Goal: Information Seeking & Learning: Learn about a topic

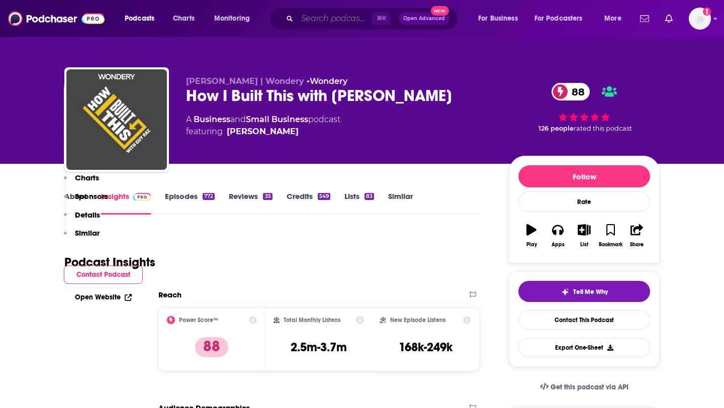
click at [324, 23] on input "Search podcasts, credits, & more..." at bounding box center [334, 19] width 75 height 16
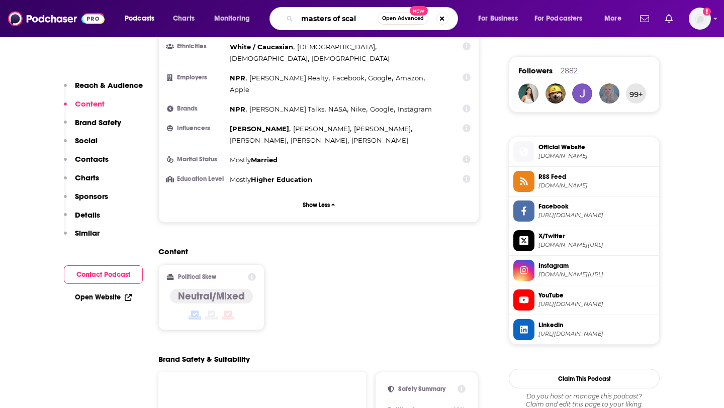
type input "masters of scale"
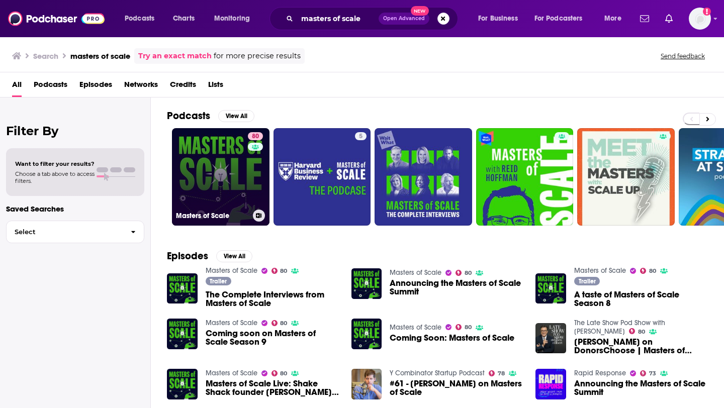
click at [241, 164] on link "80 Masters of Scale" at bounding box center [221, 177] width 98 height 98
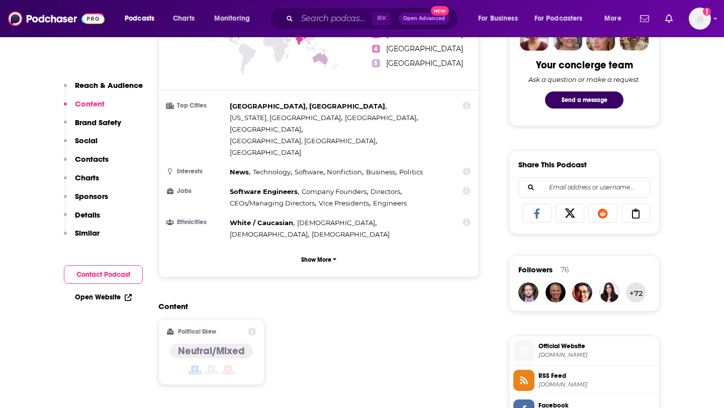
scroll to position [504, 0]
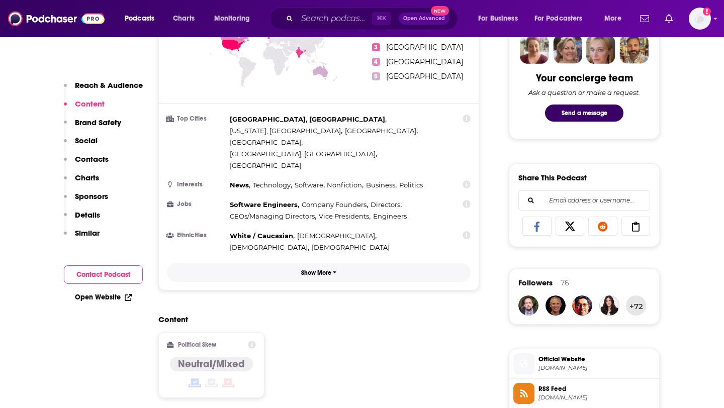
click at [323, 263] on button "Show More" at bounding box center [319, 272] width 304 height 19
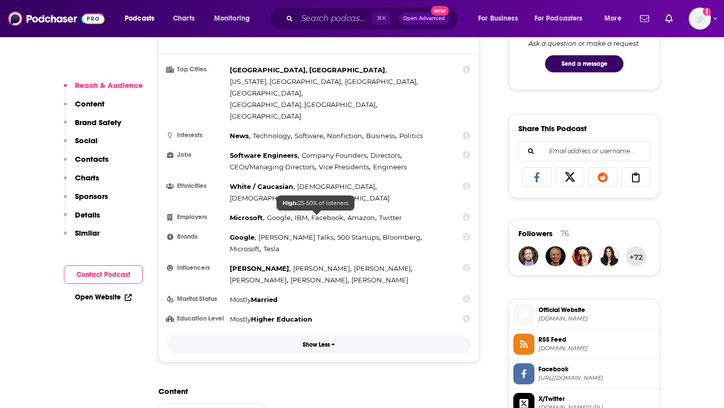
scroll to position [555, 0]
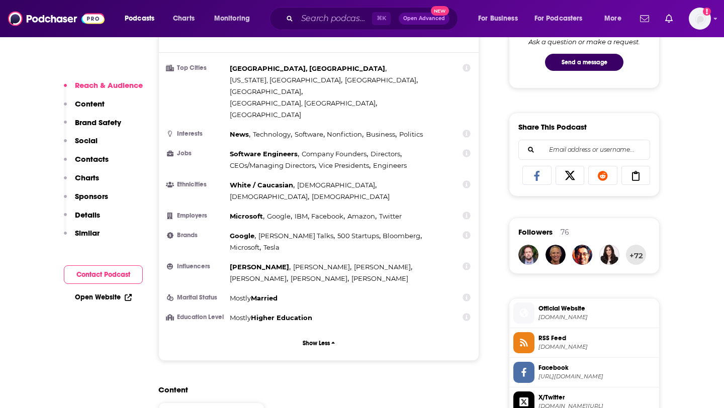
click at [570, 313] on span "Official Website" at bounding box center [596, 308] width 117 height 9
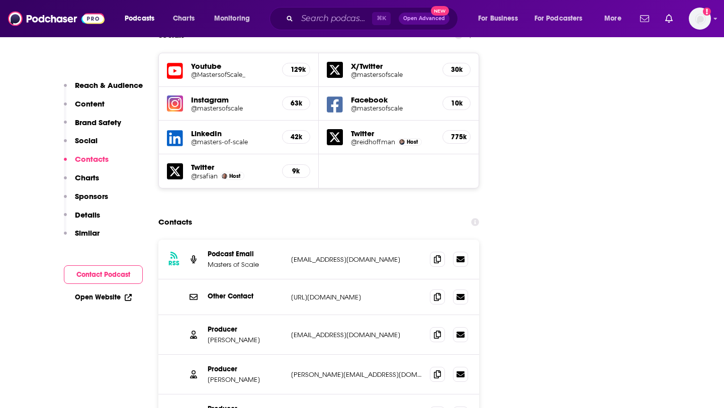
scroll to position [1399, 0]
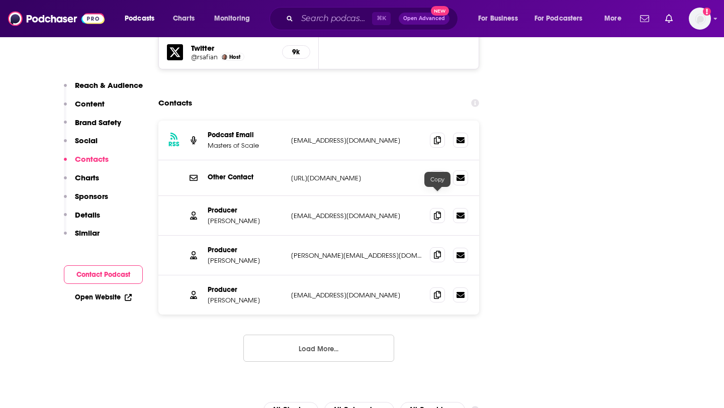
click at [439, 251] on icon at bounding box center [437, 255] width 7 height 8
click at [437, 211] on icon at bounding box center [437, 215] width 7 height 8
click at [443, 247] on span at bounding box center [437, 254] width 15 height 15
click at [439, 291] on icon at bounding box center [437, 295] width 7 height 8
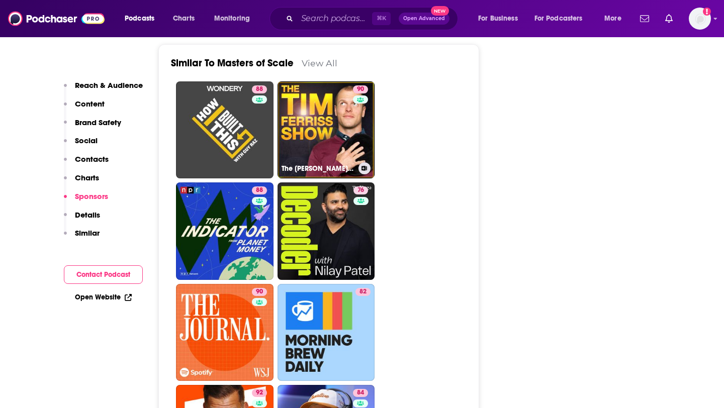
scroll to position [2617, 0]
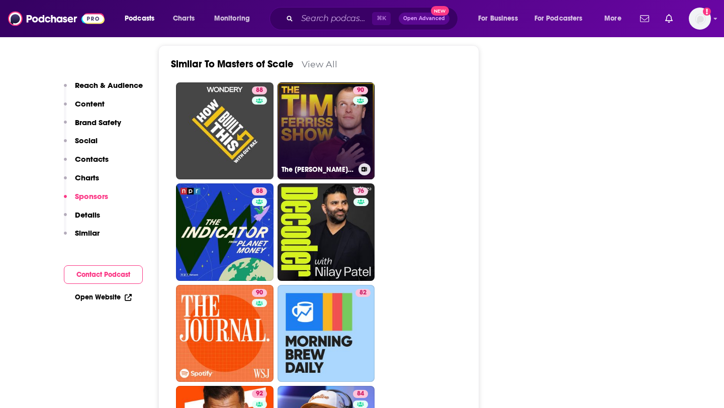
click at [334, 115] on link "90 The [PERSON_NAME] Show" at bounding box center [326, 131] width 98 height 98
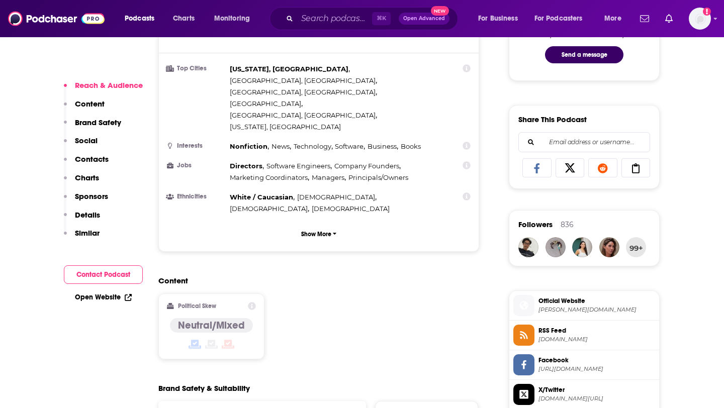
scroll to position [570, 0]
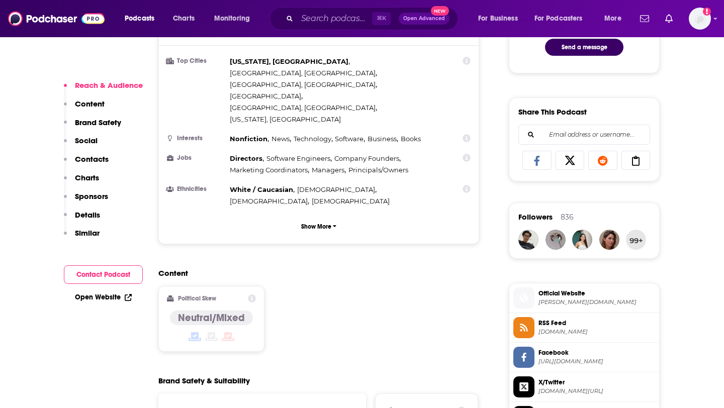
click at [560, 294] on span "Official Website" at bounding box center [596, 293] width 117 height 9
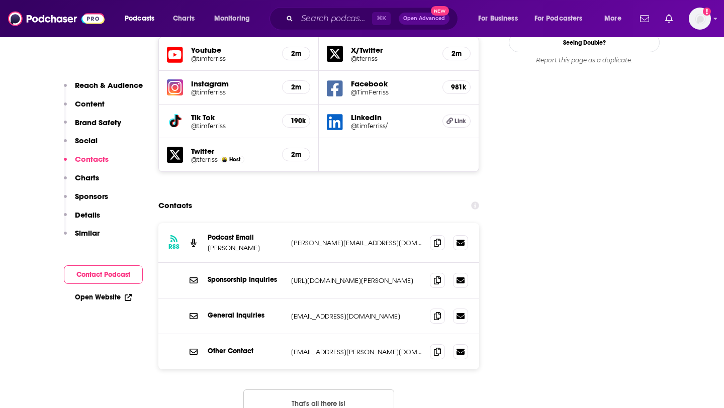
scroll to position [1195, 0]
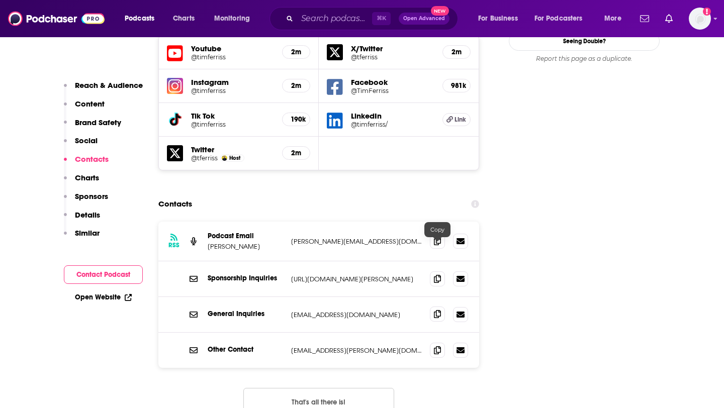
click at [443, 307] on span at bounding box center [437, 314] width 15 height 15
click at [439, 237] on icon at bounding box center [437, 241] width 7 height 8
click at [439, 274] on icon at bounding box center [437, 278] width 7 height 8
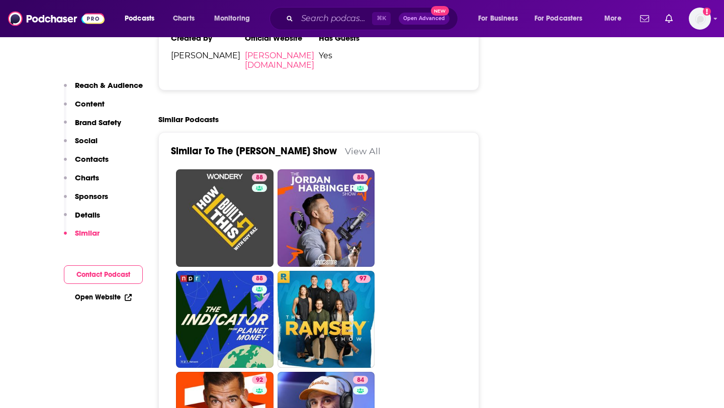
scroll to position [2282, 0]
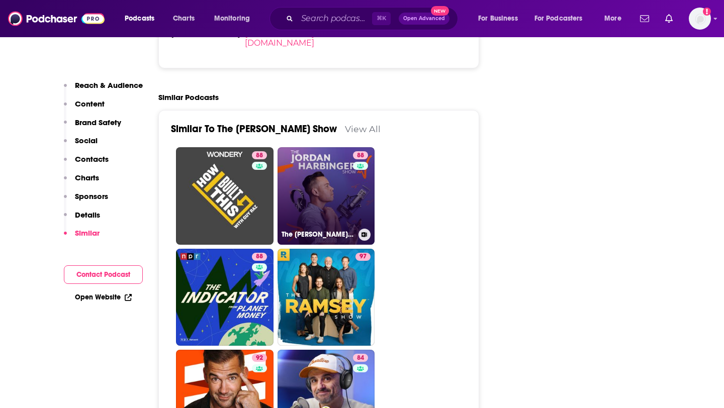
click at [339, 147] on link "88 The [PERSON_NAME] Show" at bounding box center [326, 196] width 98 height 98
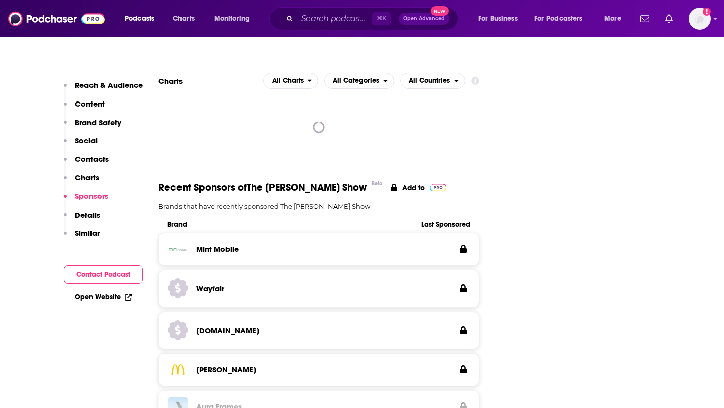
scroll to position [997, 0]
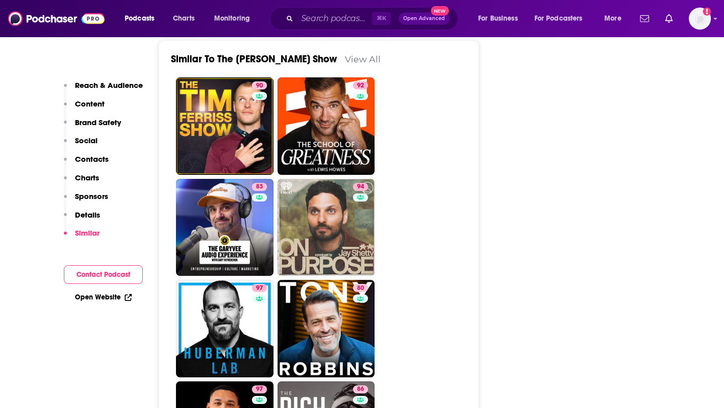
scroll to position [2355, 0]
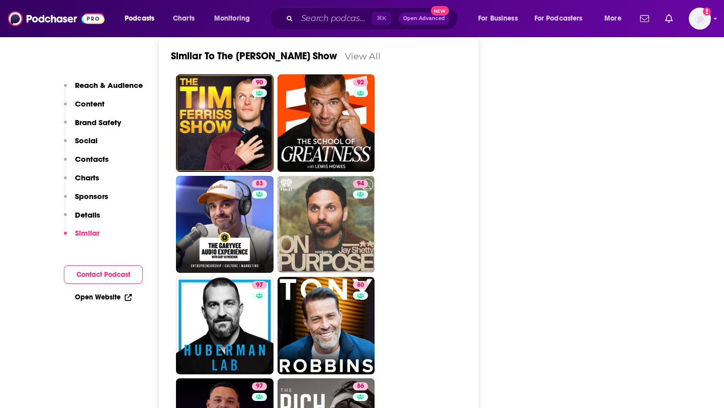
type input "[URL][DOMAIN_NAME][PERSON_NAME]"
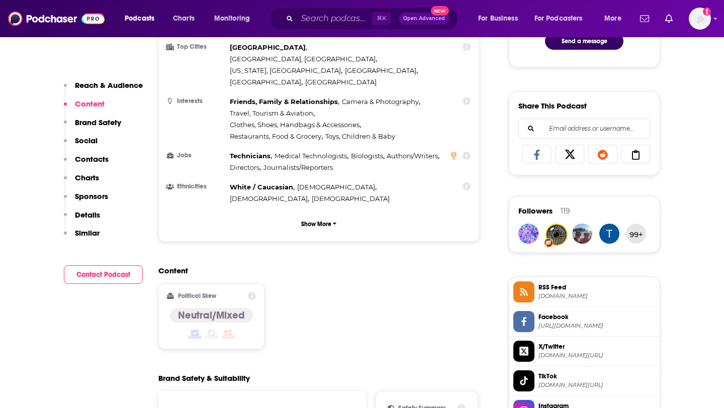
scroll to position [646, 0]
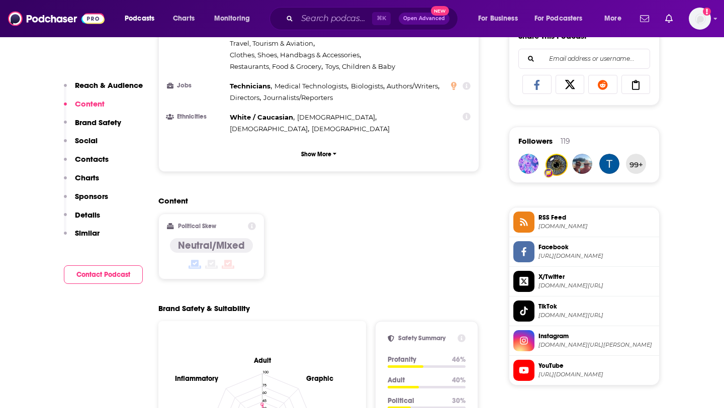
click at [563, 219] on span "RSS Feed" at bounding box center [596, 217] width 117 height 9
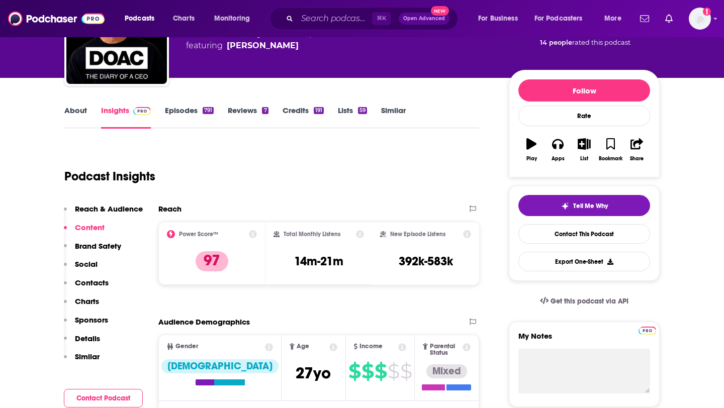
scroll to position [0, 0]
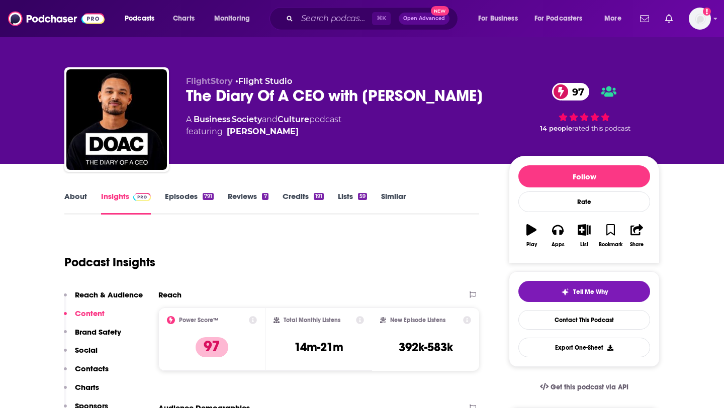
drag, startPoint x: 470, startPoint y: 96, endPoint x: 178, endPoint y: 100, distance: 291.6
click at [178, 100] on div "FlightStory • Flight Studio The Diary Of A CEO with [PERSON_NAME] 97 A Business…" at bounding box center [361, 121] width 595 height 109
copy h2 "The Diary Of A CEO with [PERSON_NAME]"
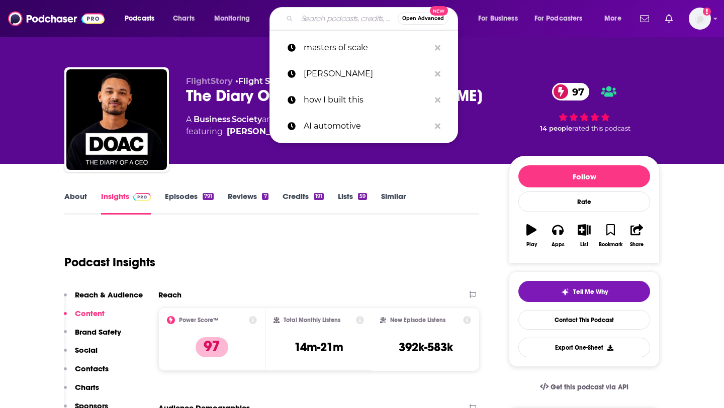
click at [333, 22] on input "Search podcasts, credits, & more..." at bounding box center [347, 19] width 101 height 16
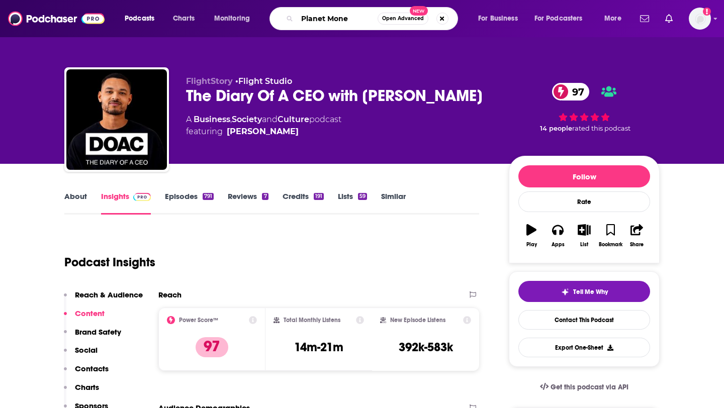
type input "Planet Money"
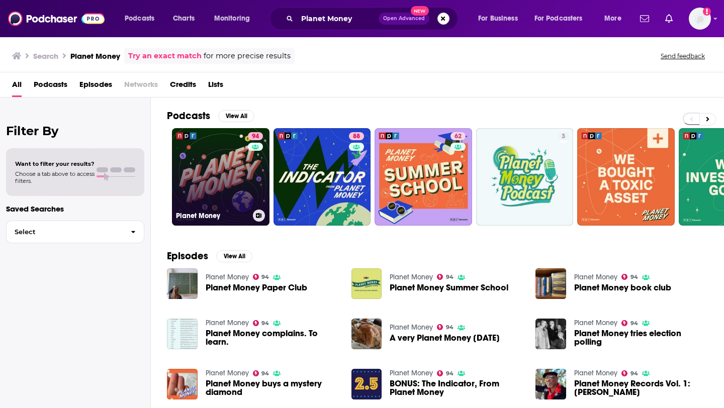
click at [241, 168] on link "94 Planet Money" at bounding box center [221, 177] width 98 height 98
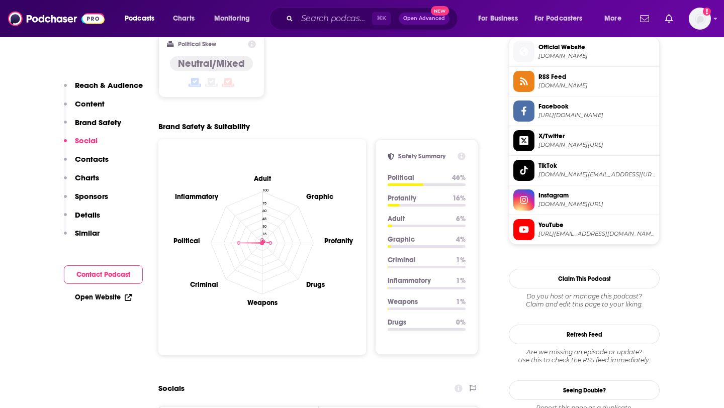
scroll to position [666, 0]
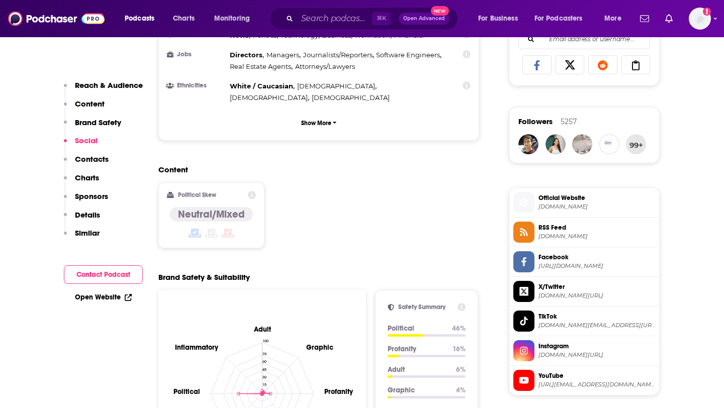
click at [571, 199] on span "Official Website" at bounding box center [596, 198] width 117 height 9
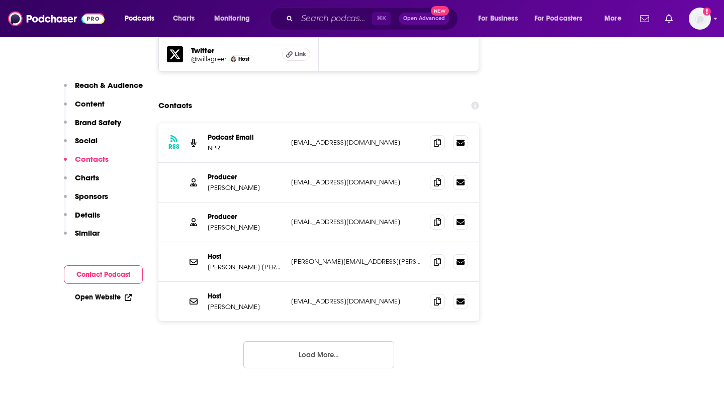
scroll to position [1821, 0]
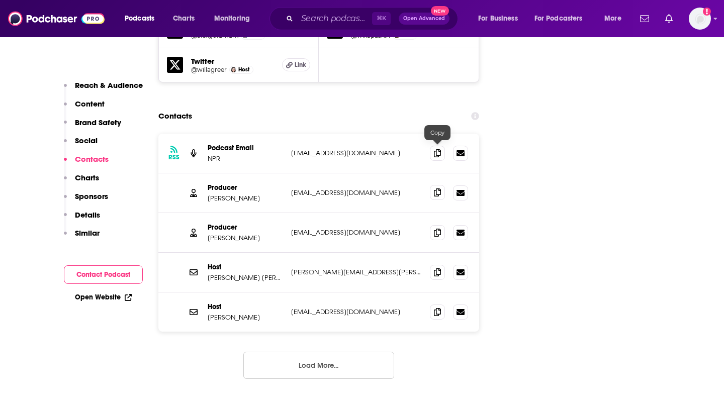
click at [437, 189] on icon at bounding box center [437, 193] width 7 height 8
click at [437, 228] on icon at bounding box center [437, 232] width 7 height 8
click at [438, 268] on icon at bounding box center [437, 272] width 7 height 8
click at [433, 304] on span at bounding box center [437, 311] width 15 height 15
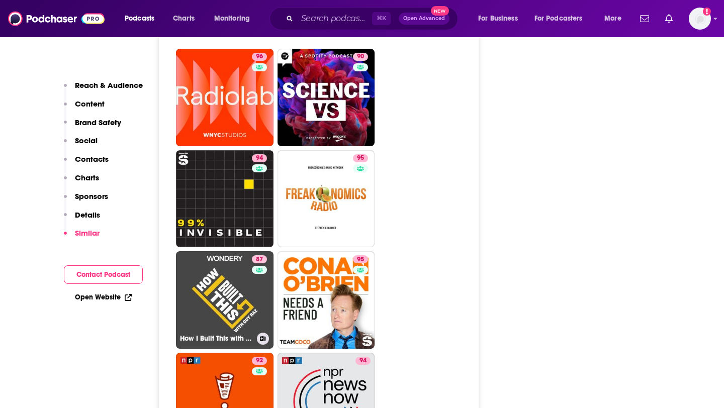
scroll to position [3295, 0]
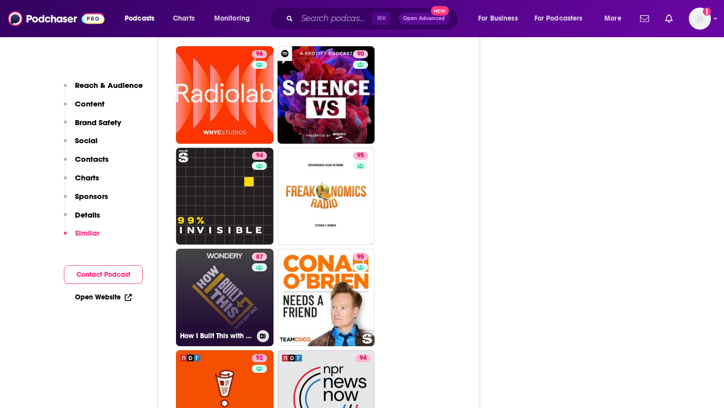
click at [223, 249] on link "87 How I Built This with [PERSON_NAME]" at bounding box center [225, 298] width 98 height 98
type input "[URL][DOMAIN_NAME]"
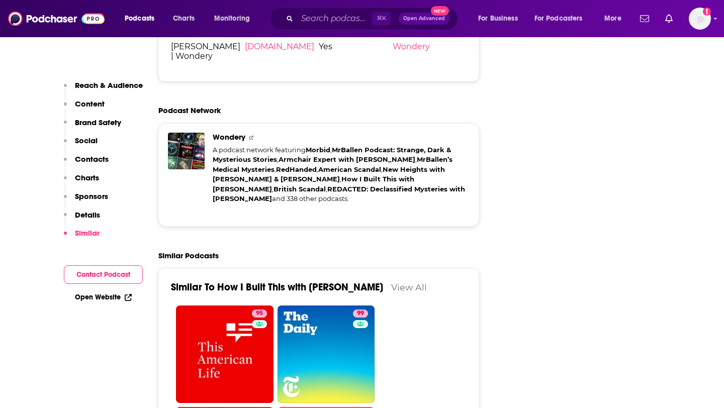
scroll to position [2140, 0]
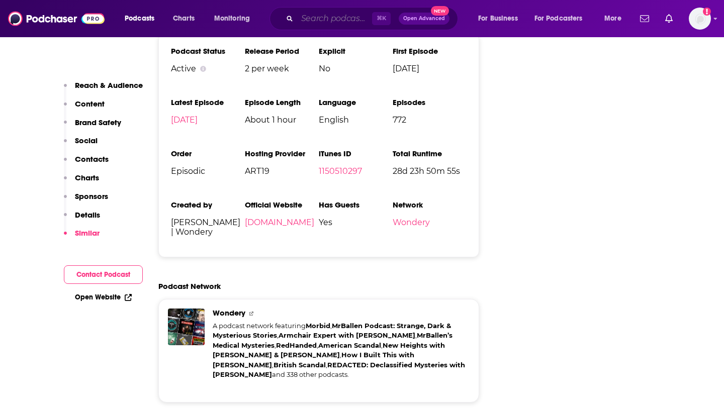
click at [337, 21] on input "Search podcasts, credits, & more..." at bounding box center [334, 19] width 75 height 16
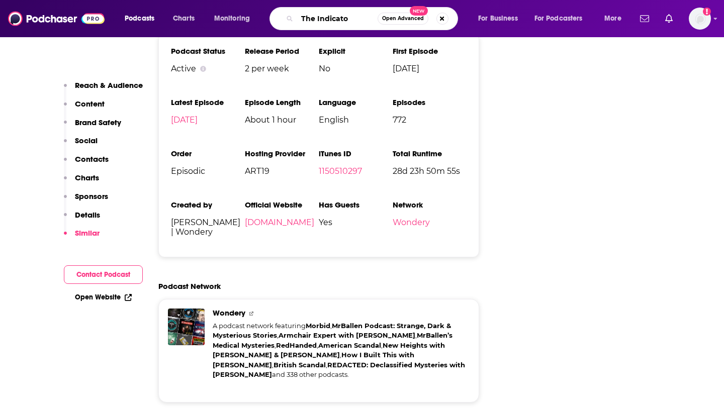
type input "The Indicator"
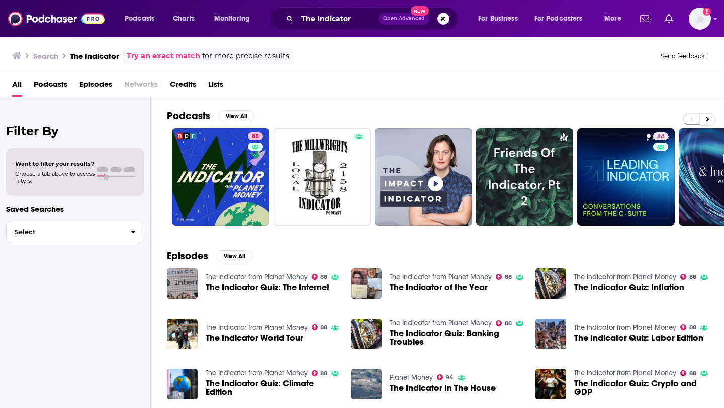
click at [441, 19] on button "Search podcasts, credits, & more..." at bounding box center [443, 19] width 12 height 12
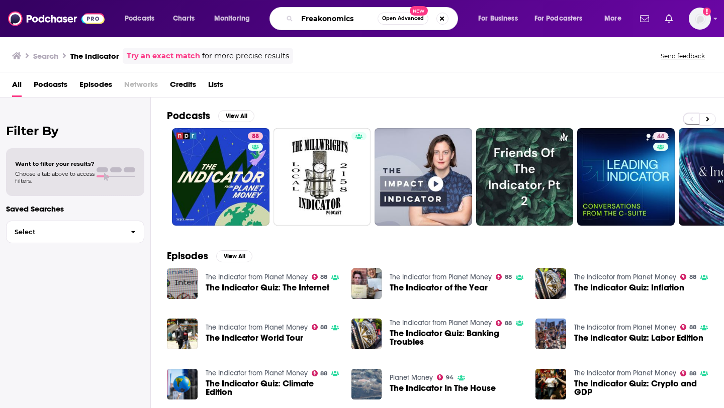
type input "Freakonomics"
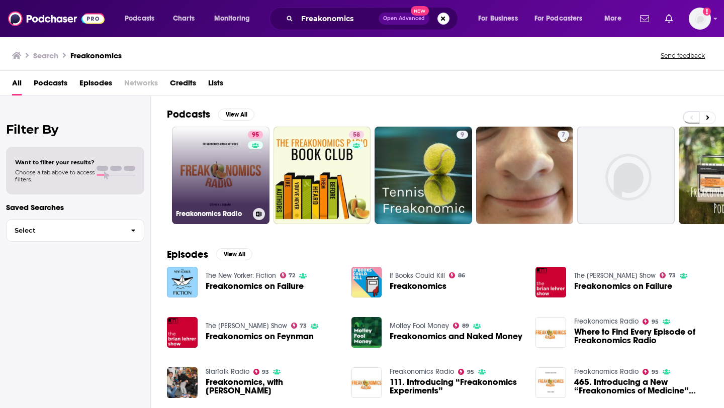
click at [232, 161] on link "95 Freakonomics Radio" at bounding box center [221, 176] width 98 height 98
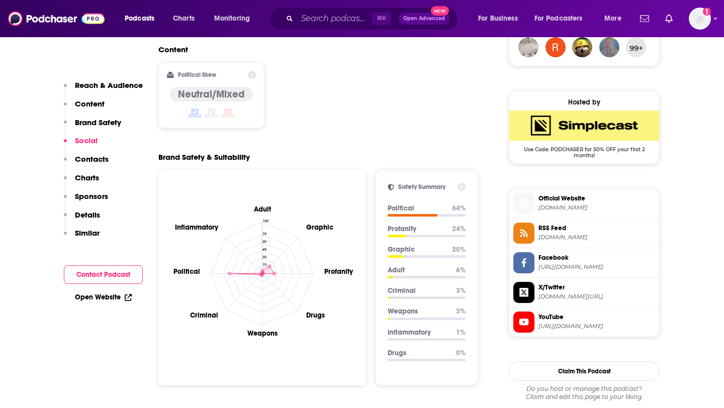
scroll to position [736, 0]
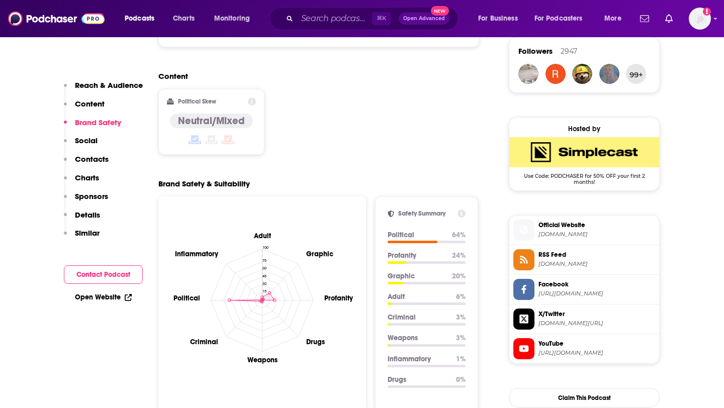
click at [576, 228] on span "Official Website" at bounding box center [596, 225] width 117 height 9
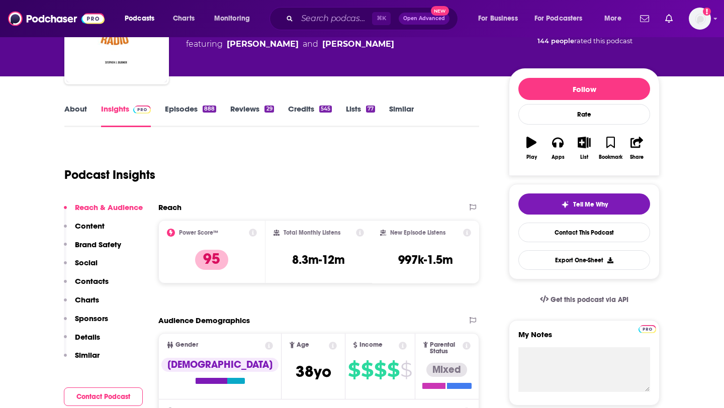
scroll to position [71, 0]
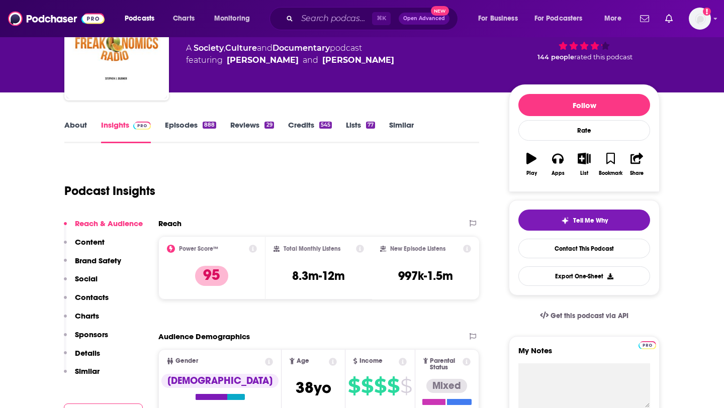
click at [68, 123] on link "About" at bounding box center [75, 131] width 23 height 23
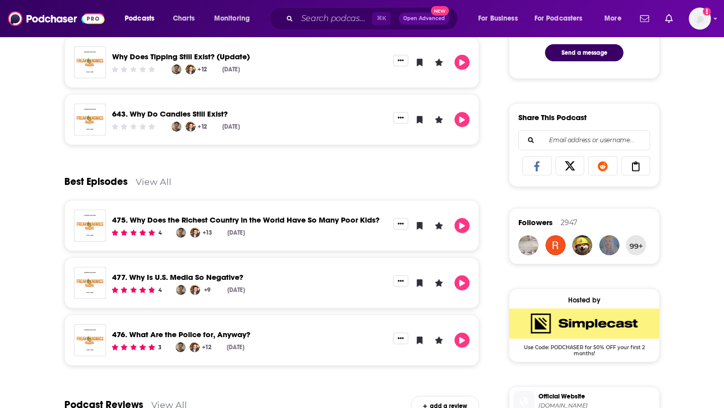
scroll to position [773, 0]
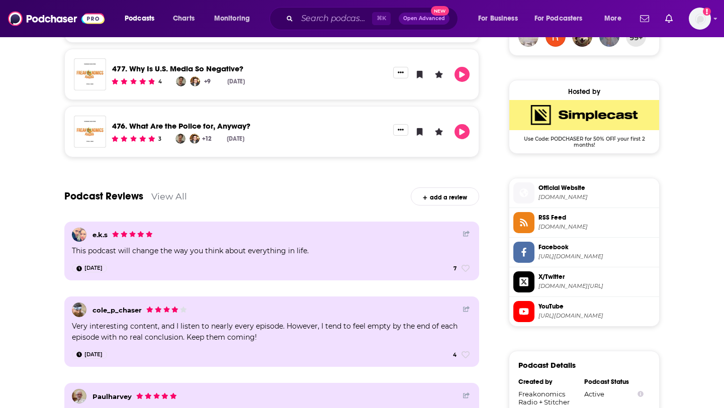
click at [582, 196] on span "[DOMAIN_NAME]" at bounding box center [596, 198] width 117 height 8
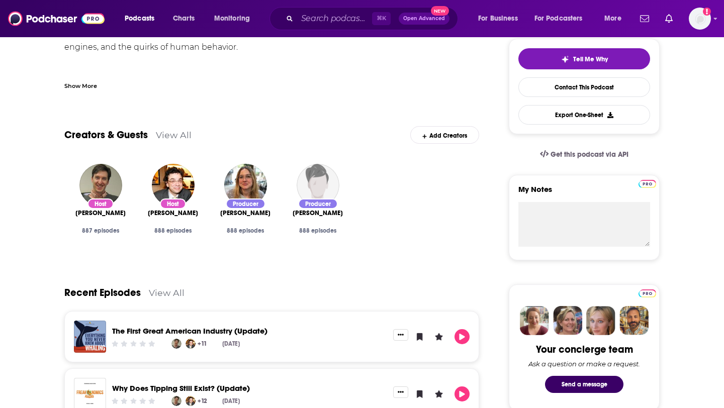
scroll to position [0, 0]
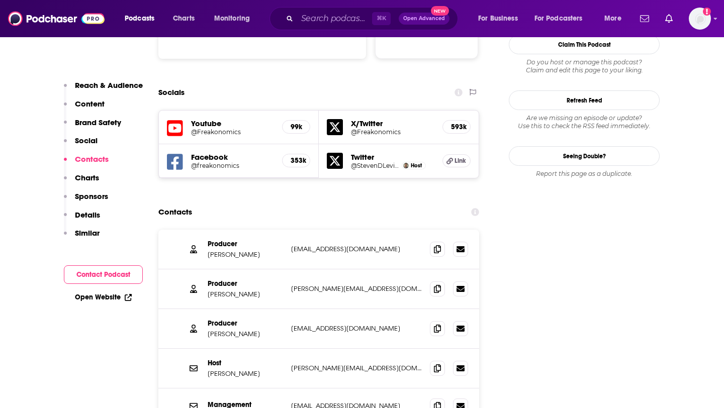
scroll to position [1091, 0]
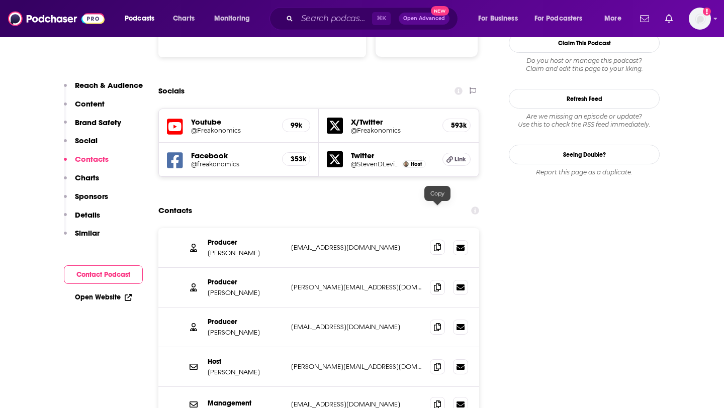
click at [439, 243] on icon at bounding box center [437, 247] width 7 height 8
click at [433, 280] on span at bounding box center [437, 287] width 15 height 15
click at [439, 323] on icon at bounding box center [437, 327] width 7 height 8
click at [435, 362] on icon at bounding box center [437, 366] width 7 height 8
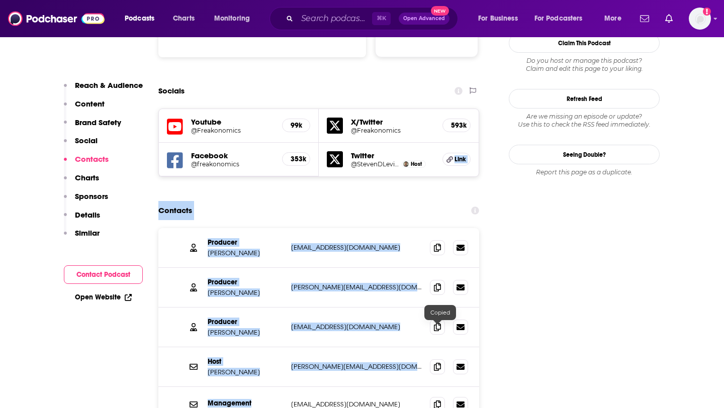
drag, startPoint x: 435, startPoint y: 328, endPoint x: 445, endPoint y: 98, distance: 230.0
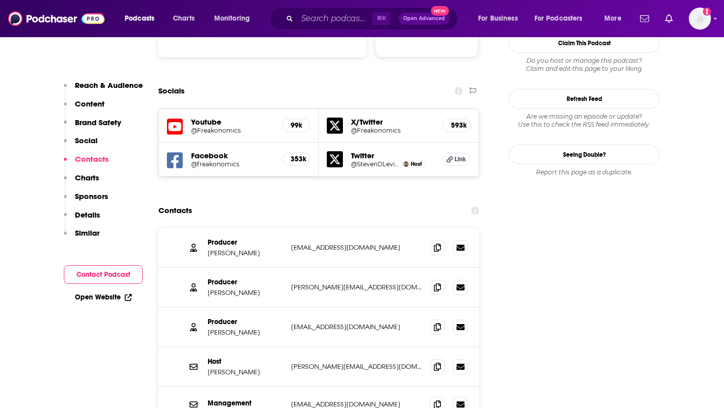
click at [440, 400] on icon at bounding box center [437, 404] width 7 height 8
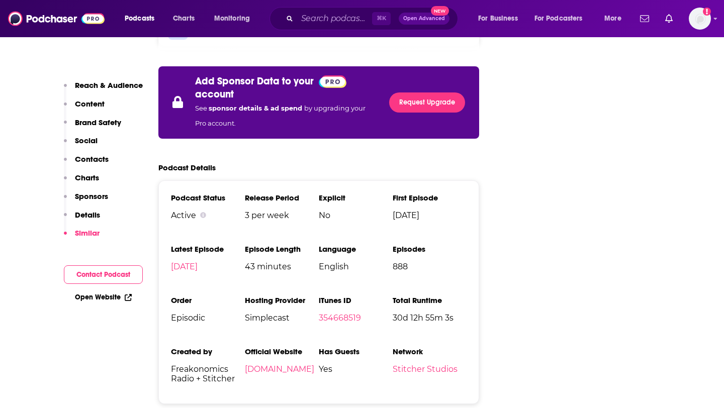
scroll to position [1537, 0]
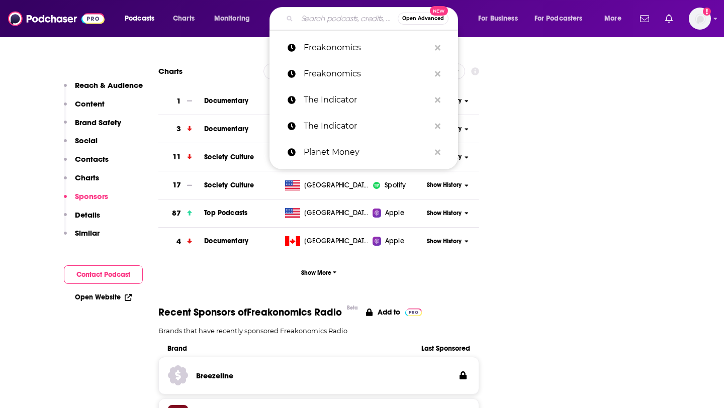
click at [328, 14] on input "Search podcasts, credits, & more..." at bounding box center [347, 19] width 101 height 16
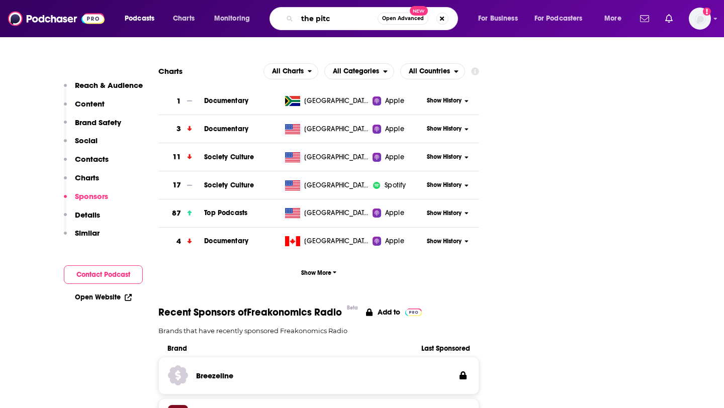
type input "the pitch"
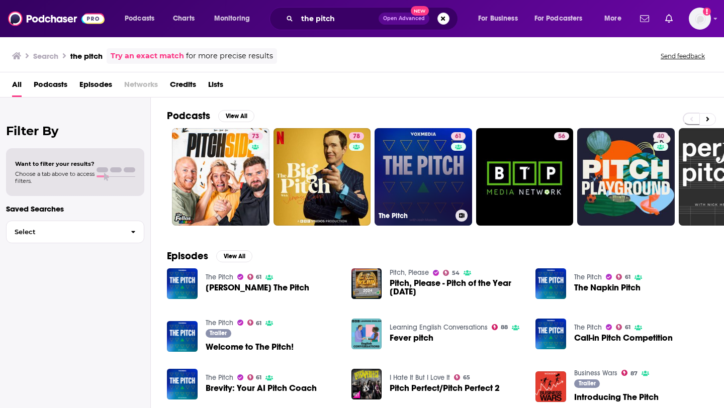
click at [412, 160] on link "61 The Pitch" at bounding box center [424, 177] width 98 height 98
click at [413, 178] on link "61 The Pitch" at bounding box center [424, 177] width 98 height 98
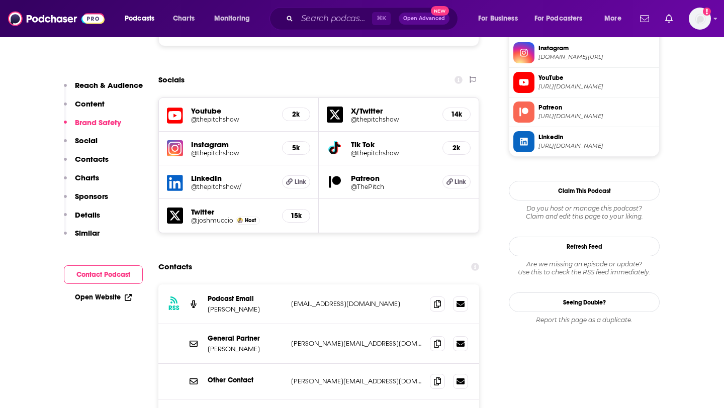
scroll to position [949, 0]
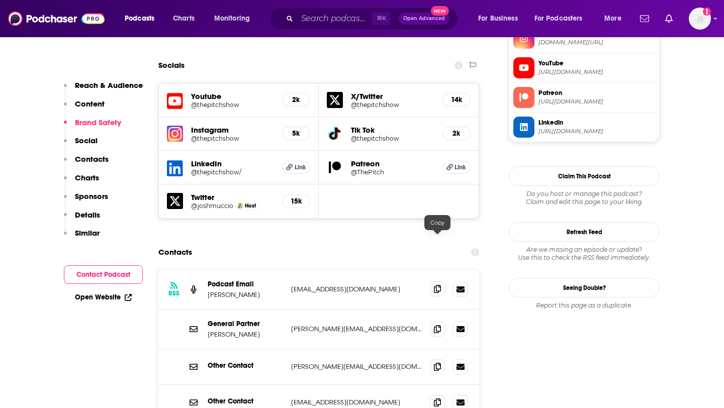
click at [442, 282] on span at bounding box center [437, 289] width 15 height 15
click at [432, 321] on span at bounding box center [437, 328] width 15 height 15
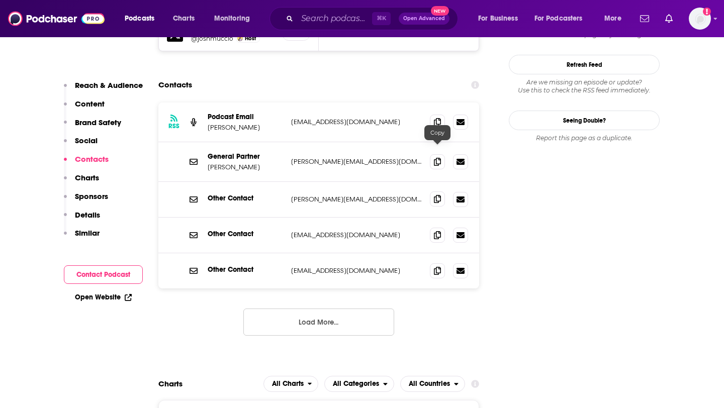
click at [437, 195] on icon at bounding box center [437, 199] width 7 height 8
click at [439, 231] on icon at bounding box center [437, 235] width 7 height 8
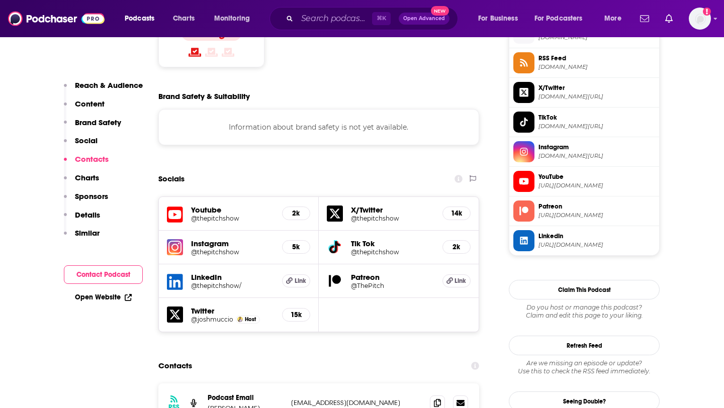
scroll to position [770, 0]
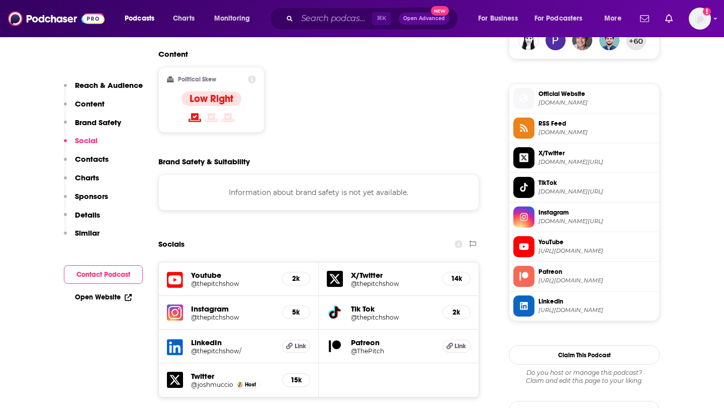
click at [576, 100] on span "[DOMAIN_NAME]" at bounding box center [596, 103] width 117 height 8
click at [333, 24] on input "Search podcasts, credits, & more..." at bounding box center [334, 19] width 75 height 16
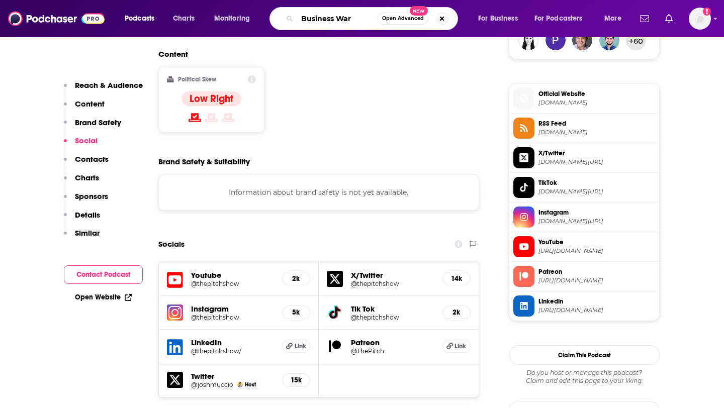
type input "Business Wars"
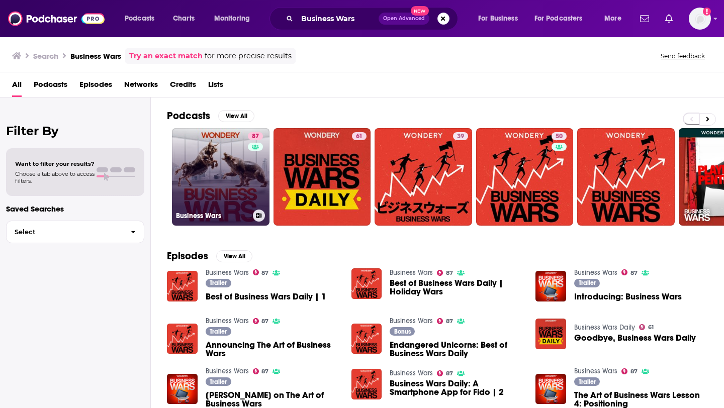
click at [236, 168] on link "87 Business Wars" at bounding box center [221, 177] width 98 height 98
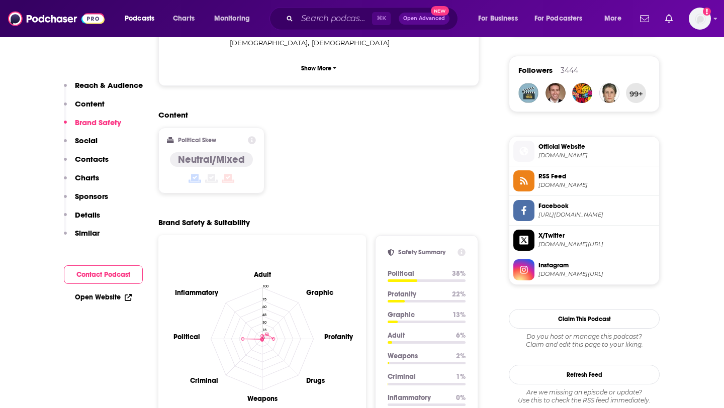
scroll to position [721, 0]
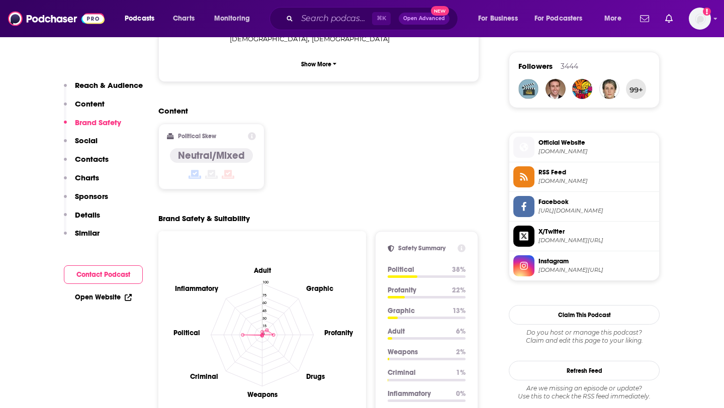
click at [563, 140] on span "Official Website" at bounding box center [596, 142] width 117 height 9
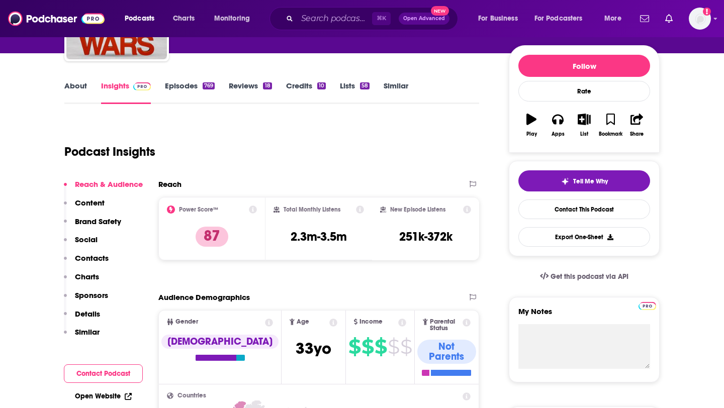
scroll to position [61, 0]
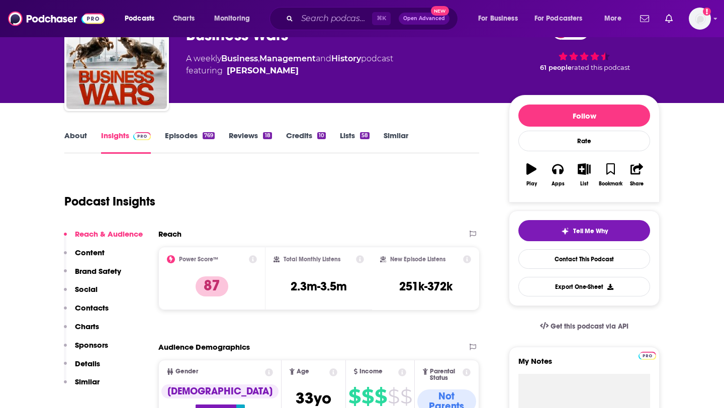
click at [76, 135] on link "About" at bounding box center [75, 142] width 23 height 23
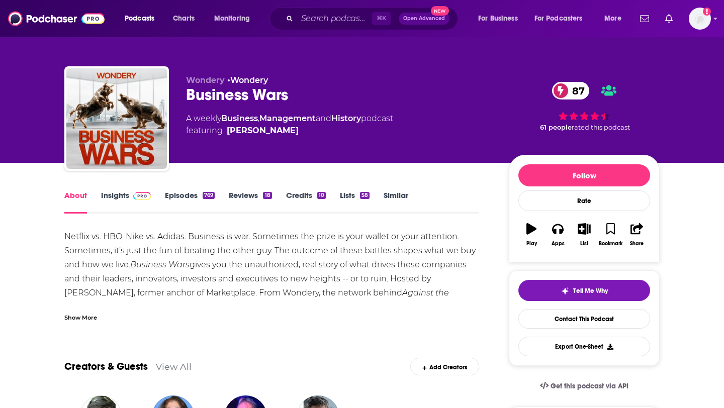
scroll to position [2, 0]
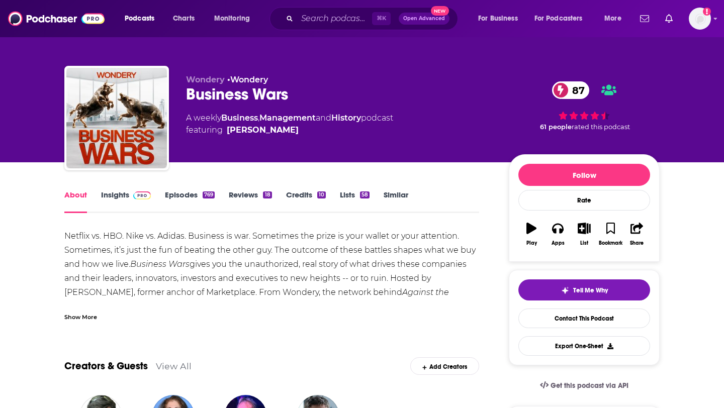
click at [126, 194] on link "Insights" at bounding box center [126, 201] width 50 height 23
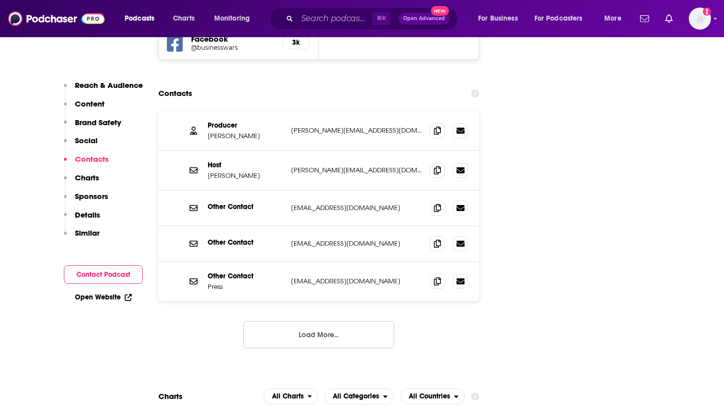
scroll to position [1200, 0]
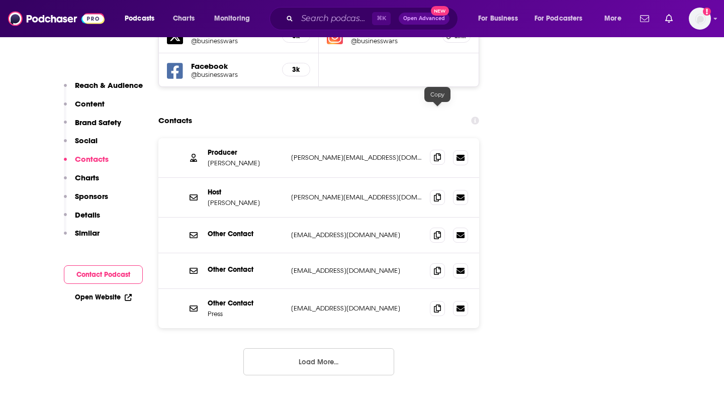
click at [437, 153] on icon at bounding box center [437, 157] width 7 height 8
click at [442, 190] on span at bounding box center [437, 197] width 15 height 15
click at [439, 231] on icon at bounding box center [437, 235] width 7 height 8
click at [439, 304] on icon at bounding box center [437, 308] width 7 height 8
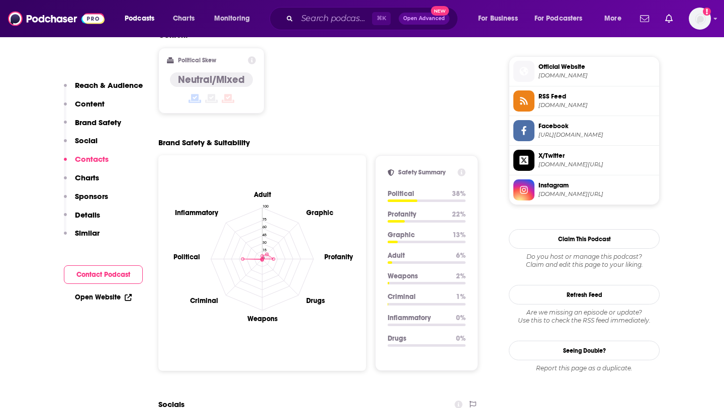
scroll to position [690, 0]
